Goal: Task Accomplishment & Management: Use online tool/utility

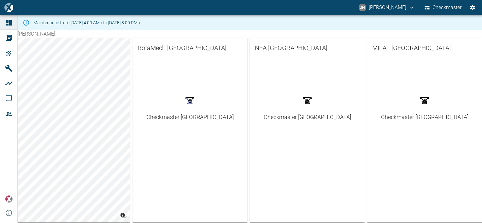
scroll to position [95, 0]
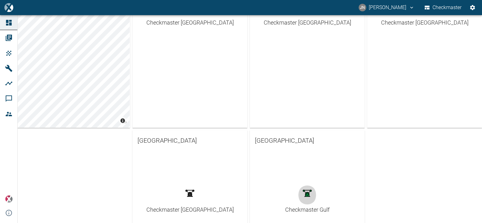
click at [307, 205] on link "Checkmaster Gulf" at bounding box center [307, 199] width 44 height 29
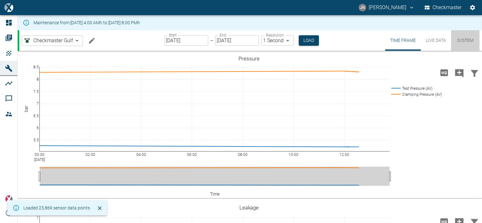
click at [467, 40] on button "System" at bounding box center [465, 40] width 28 height 21
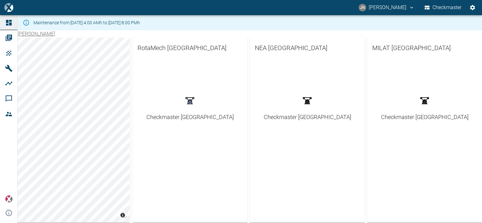
scroll to position [186, 0]
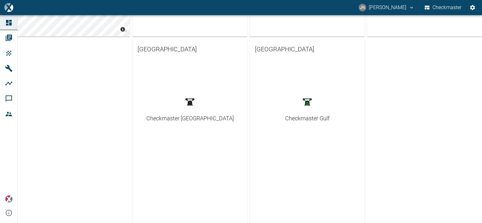
click at [307, 120] on div "Checkmaster Gulf" at bounding box center [307, 118] width 44 height 9
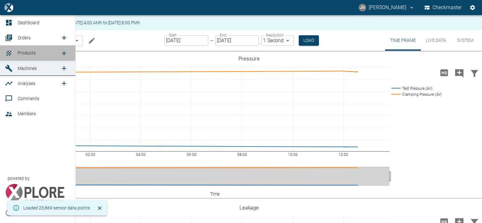
click at [28, 54] on span "Products" at bounding box center [27, 52] width 18 height 5
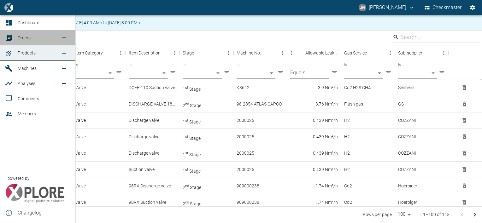
click at [20, 37] on span "Orders" at bounding box center [24, 37] width 13 height 5
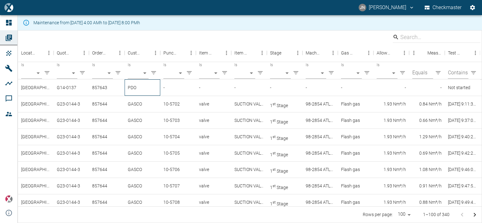
click at [129, 87] on div "PDO" at bounding box center [143, 88] width 36 height 16
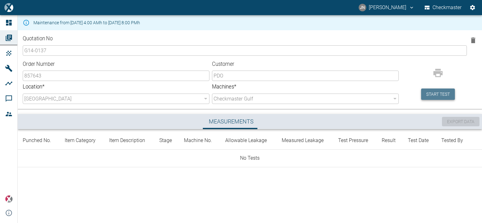
click at [443, 97] on button "Start test" at bounding box center [438, 95] width 34 height 12
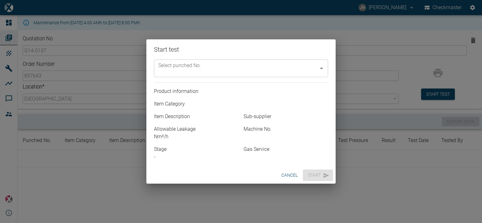
click at [321, 68] on icon "Open" at bounding box center [321, 69] width 3 height 2
click at [294, 172] on button "cancel" at bounding box center [289, 176] width 21 height 12
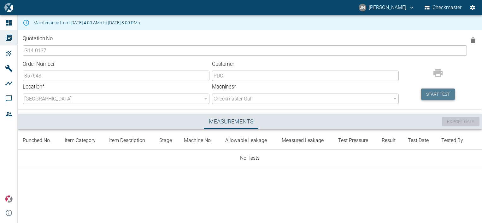
click at [435, 95] on button "Start test" at bounding box center [438, 95] width 34 height 12
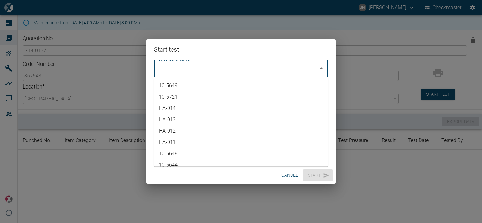
click at [216, 72] on input "Select punched No." at bounding box center [236, 68] width 159 height 12
click at [182, 85] on li "10-5649" at bounding box center [241, 85] width 174 height 11
type input "10-5649"
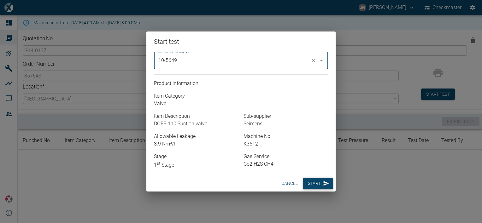
click at [318, 184] on button "Start" at bounding box center [318, 184] width 30 height 12
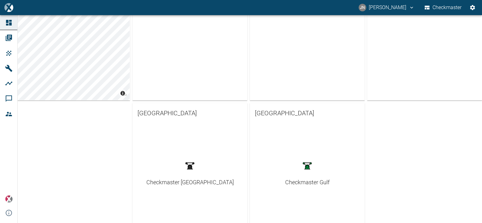
scroll to position [186, 0]
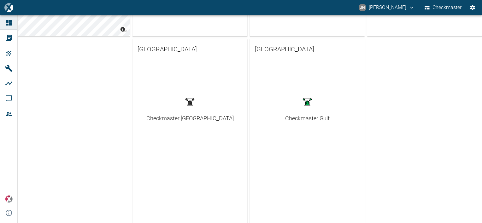
click at [316, 116] on div "Checkmaster Gulf" at bounding box center [307, 118] width 44 height 9
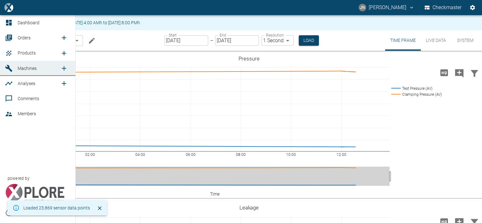
click at [24, 38] on span "Orders" at bounding box center [24, 37] width 13 height 5
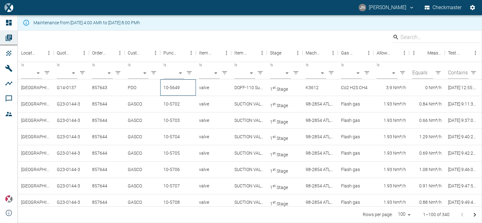
click at [168, 88] on div "10-5649" at bounding box center [178, 88] width 36 height 16
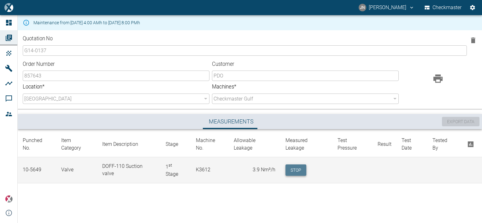
click at [297, 170] on button "Stop" at bounding box center [296, 171] width 21 height 12
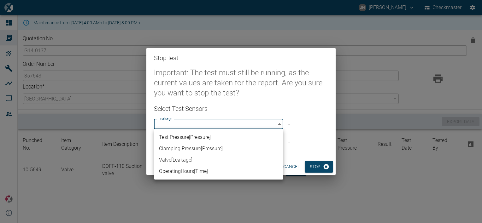
click at [266, 122] on body "[PERSON_NAME] [PERSON_NAME] Checkmaster Dashboard Orders Products Machines Anal…" at bounding box center [241, 111] width 482 height 223
click at [200, 138] on li "Test Pressure [ Pressure ]" at bounding box center [218, 137] width 129 height 11
type input "296ba20a-df48-400a-9375-c3db24d786fc"
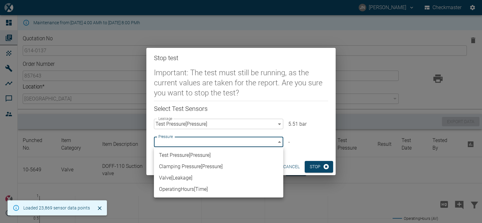
click at [200, 144] on body "[PERSON_NAME] [PERSON_NAME] Checkmaster Dashboard Orders Products Machines Anal…" at bounding box center [241, 111] width 482 height 223
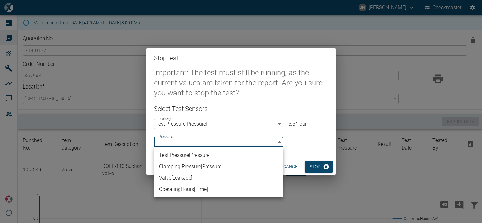
click at [195, 175] on li "Valve [ Leakage ]" at bounding box center [218, 178] width 129 height 11
type input "63523832-2fd8-4b06-8fde-b619cda4f705"
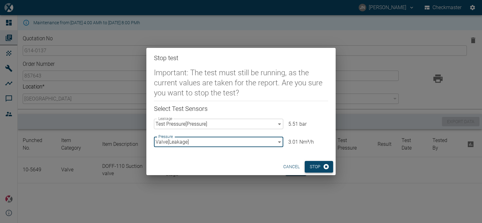
click at [314, 171] on button "Stop" at bounding box center [319, 167] width 28 height 12
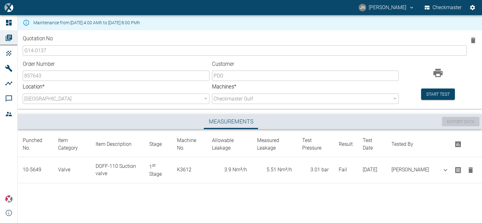
click at [129, 200] on div "Maintenance from 08/11/2025, 4:00 AMh to 08/13/2025, 8:00 PMh Quotation No G14-…" at bounding box center [241, 119] width 482 height 208
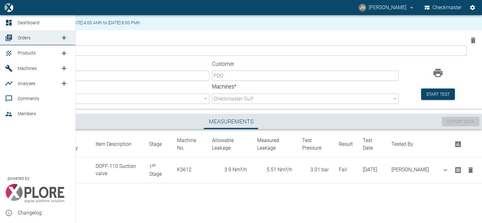
click at [12, 25] on icon at bounding box center [9, 23] width 8 height 8
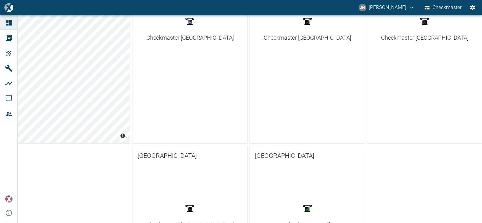
scroll to position [158, 0]
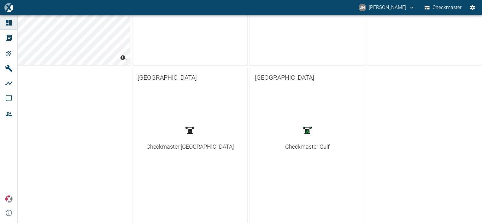
click at [287, 146] on div "Checkmaster Gulf" at bounding box center [307, 147] width 44 height 9
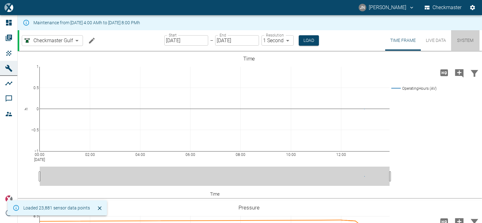
click at [465, 40] on button "System" at bounding box center [465, 40] width 28 height 21
